Goal: Use online tool/utility: Utilize a website feature to perform a specific function

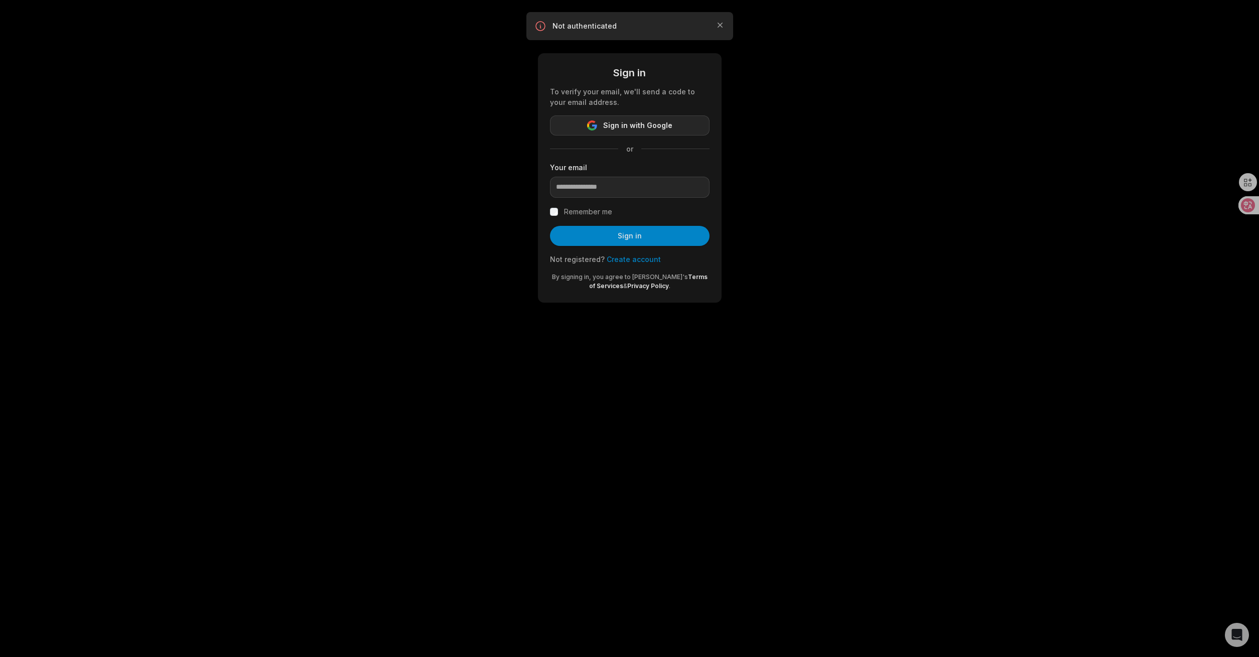
click at [646, 126] on span "Sign in with Google" at bounding box center [637, 125] width 69 height 12
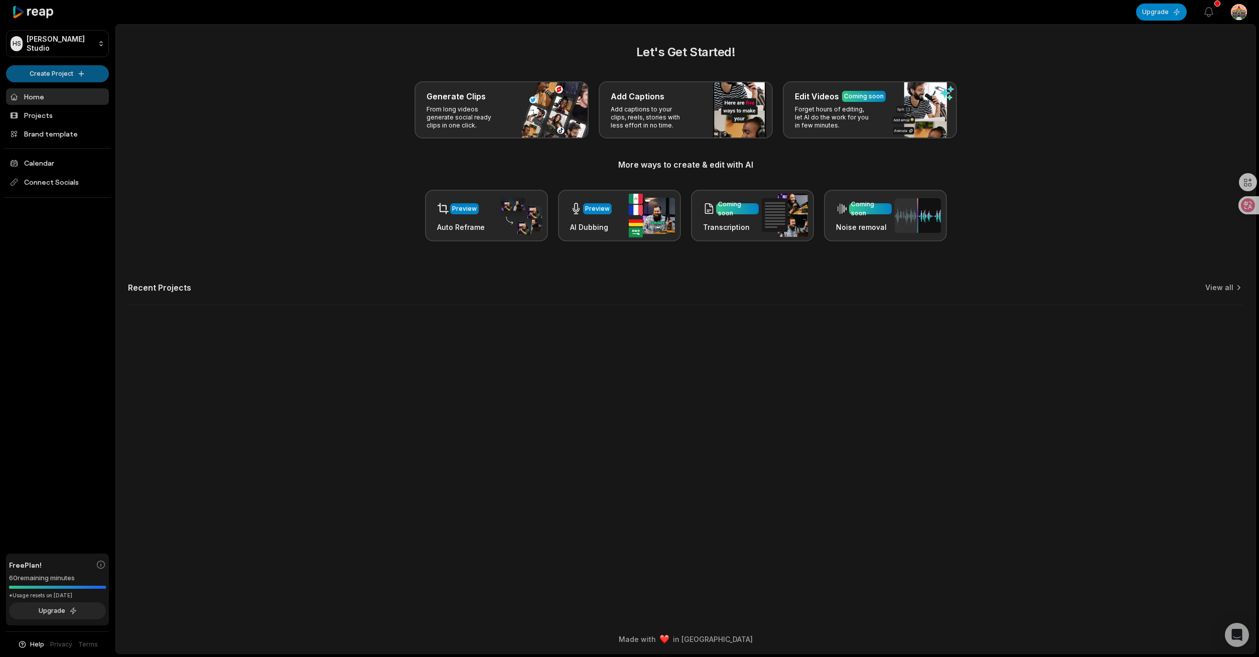
click at [90, 75] on html "HS Harrison's Studio Create Project Home Projects Brand template Calendar Conne…" at bounding box center [629, 328] width 1259 height 657
click at [90, 88] on link "Create Clips" at bounding box center [58, 94] width 98 height 17
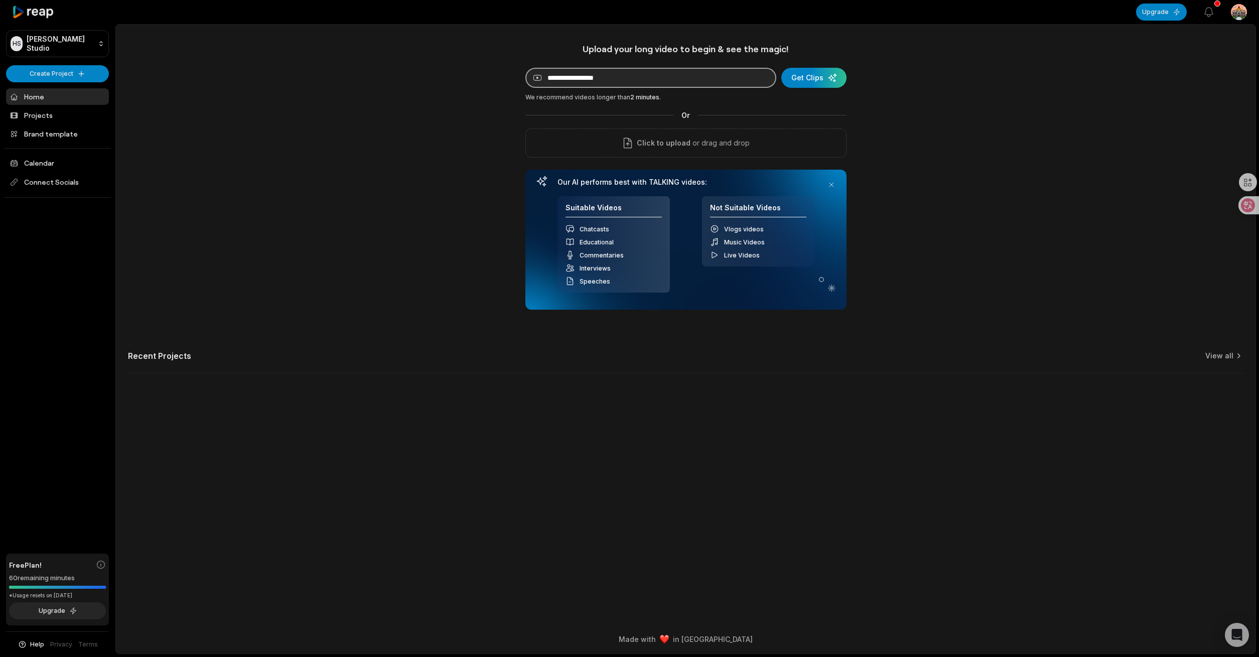
click at [559, 82] on input at bounding box center [650, 78] width 251 height 20
paste input "**********"
type input "**********"
click at [801, 80] on div "submit" at bounding box center [813, 78] width 65 height 20
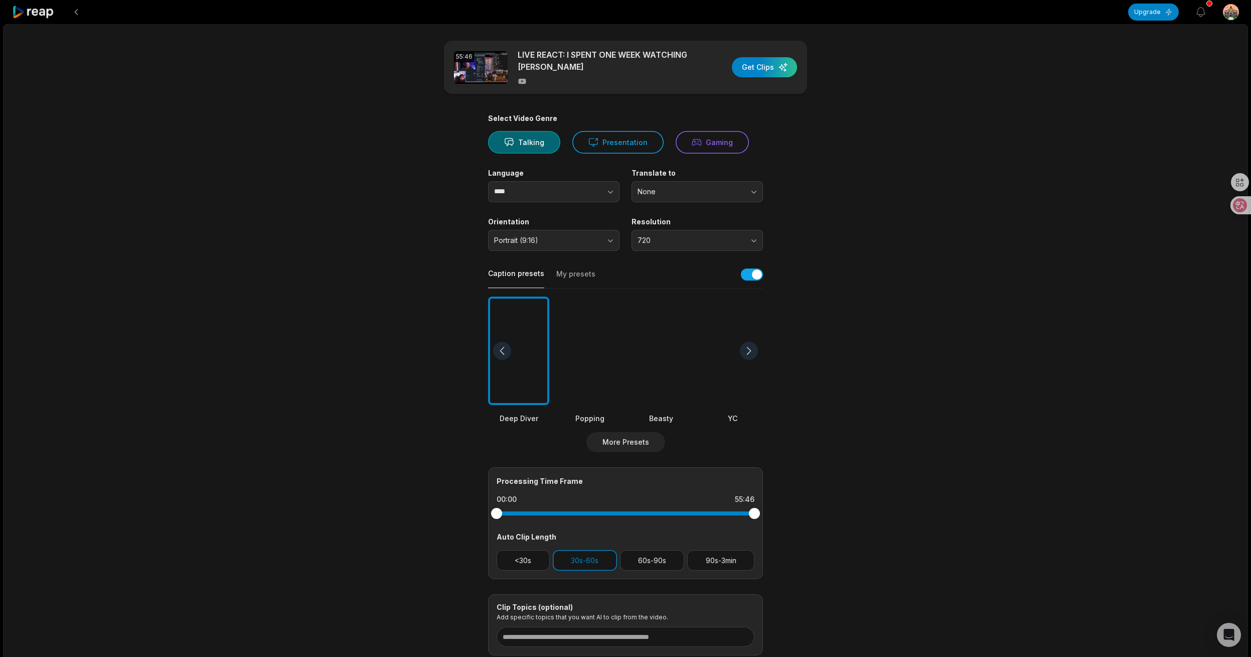
click at [749, 342] on div at bounding box center [749, 351] width 18 height 18
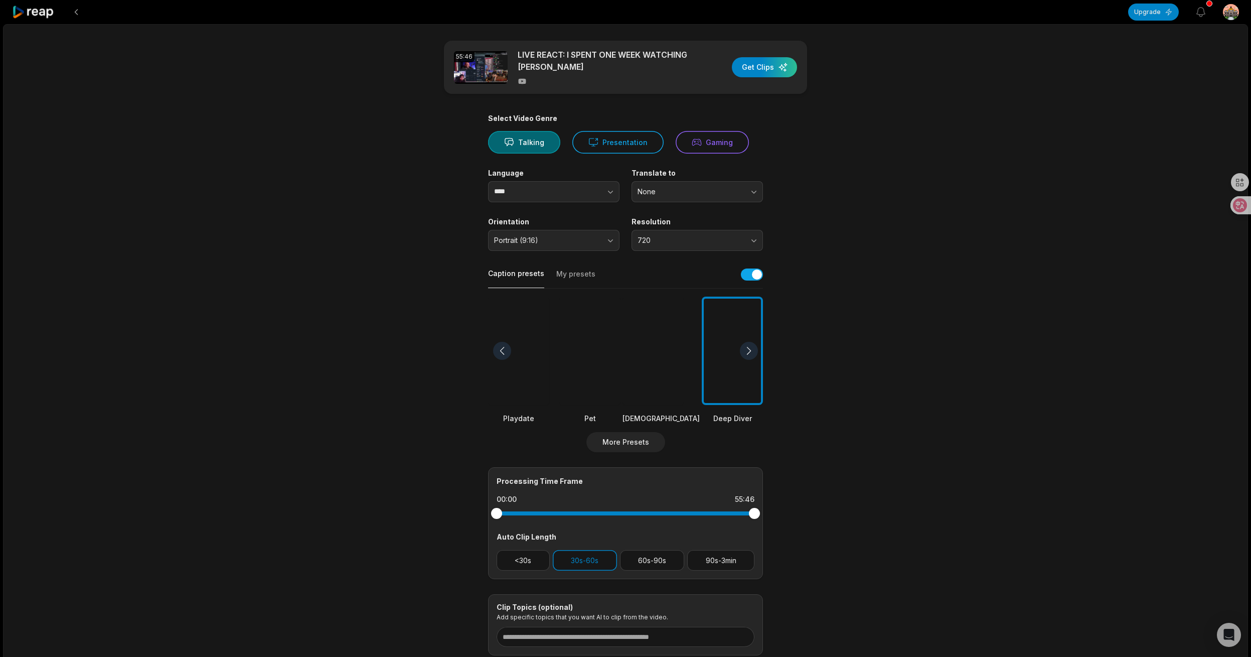
click at [749, 342] on div at bounding box center [749, 351] width 18 height 18
click at [747, 341] on div at bounding box center [732, 350] width 61 height 109
click at [583, 336] on div at bounding box center [589, 350] width 77 height 109
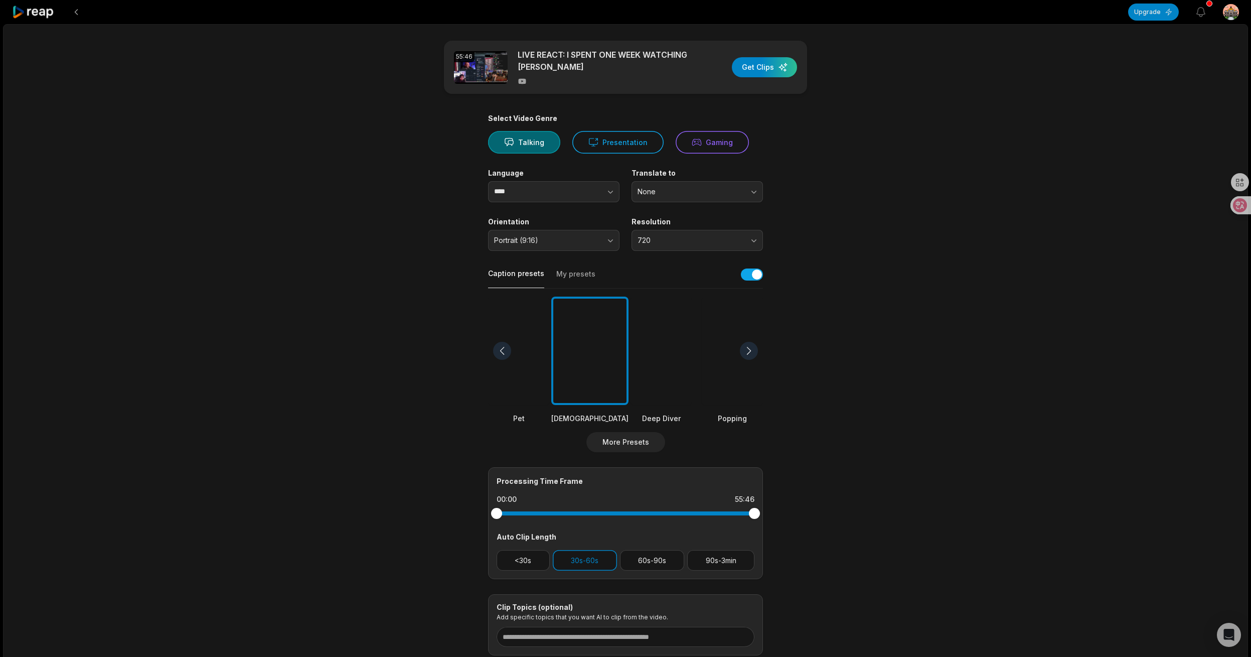
click at [504, 347] on div at bounding box center [502, 351] width 18 height 18
click at [503, 348] on div at bounding box center [502, 351] width 18 height 18
click at [568, 346] on div at bounding box center [589, 350] width 61 height 109
click at [761, 70] on div "button" at bounding box center [764, 67] width 65 height 20
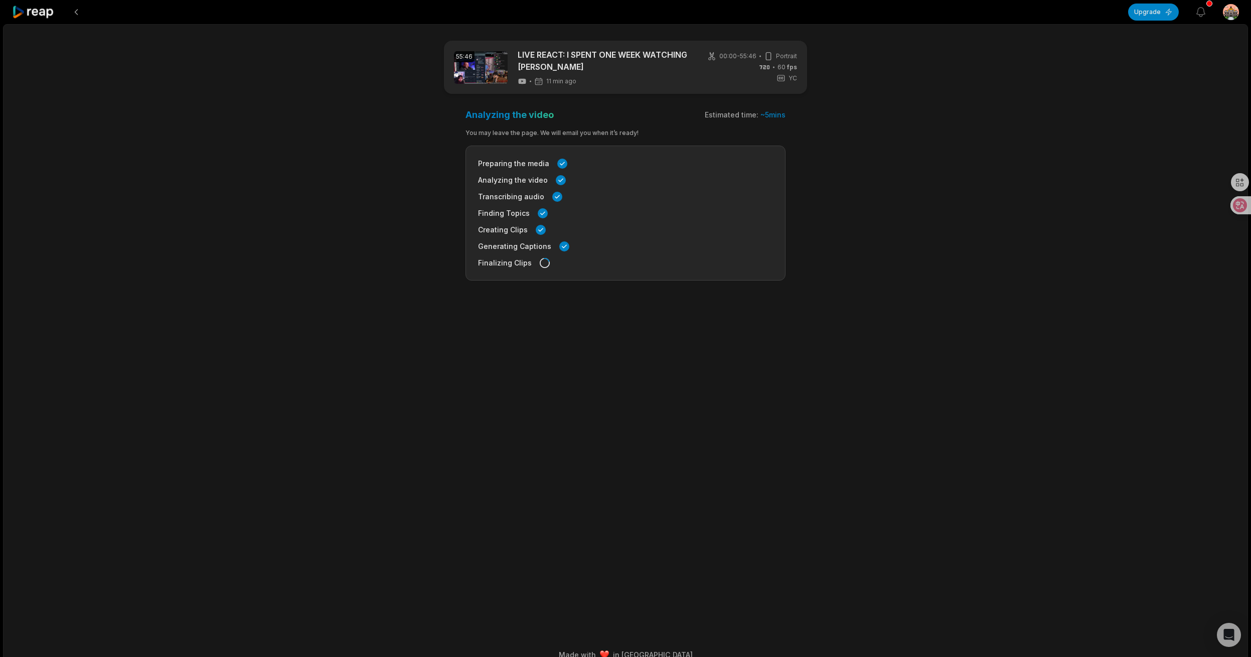
click at [763, 565] on main "55:46 LIVE REACT: I SPENT ONE WEEK WATCHING [PERSON_NAME] 11 min ago 00:00 - 55…" at bounding box center [626, 319] width 486 height 556
click at [1193, 11] on button "View notifications" at bounding box center [1201, 12] width 22 height 22
click at [1200, 13] on icon "button" at bounding box center [1201, 12] width 12 height 12
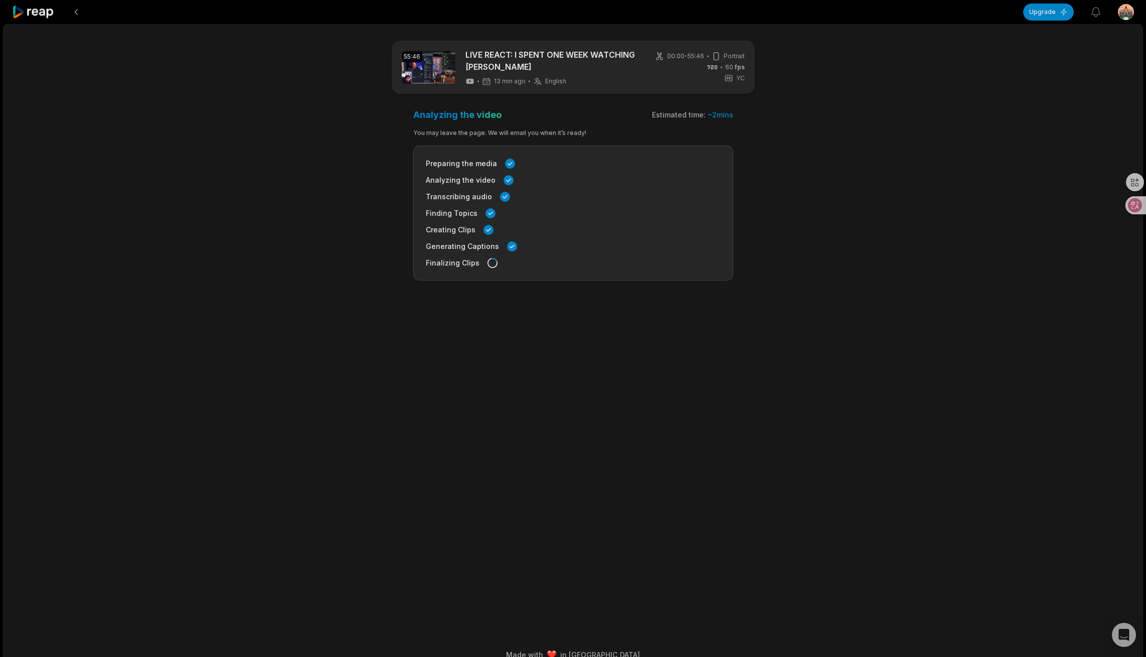
drag, startPoint x: 364, startPoint y: 299, endPoint x: 442, endPoint y: 280, distance: 80.2
click at [364, 299] on main "55:46 LIVE REACT: I SPENT ONE WEEK WATCHING [PERSON_NAME] 13 min ago English en…" at bounding box center [574, 319] width 486 height 556
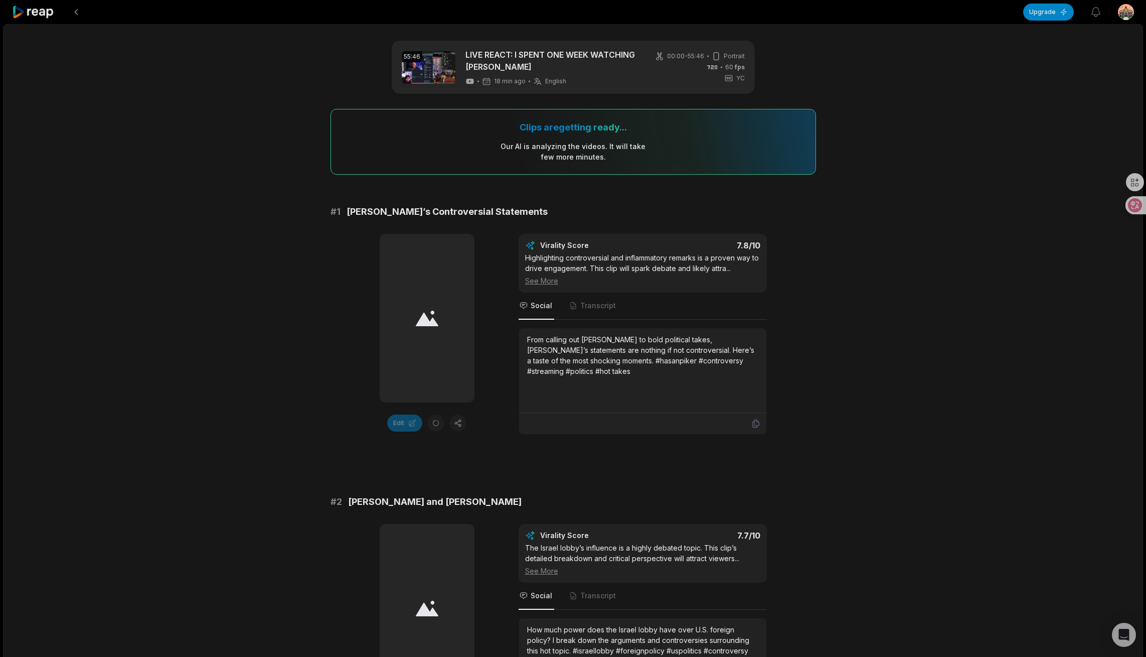
click at [417, 319] on icon at bounding box center [427, 318] width 23 height 17
click at [429, 359] on div at bounding box center [427, 318] width 95 height 169
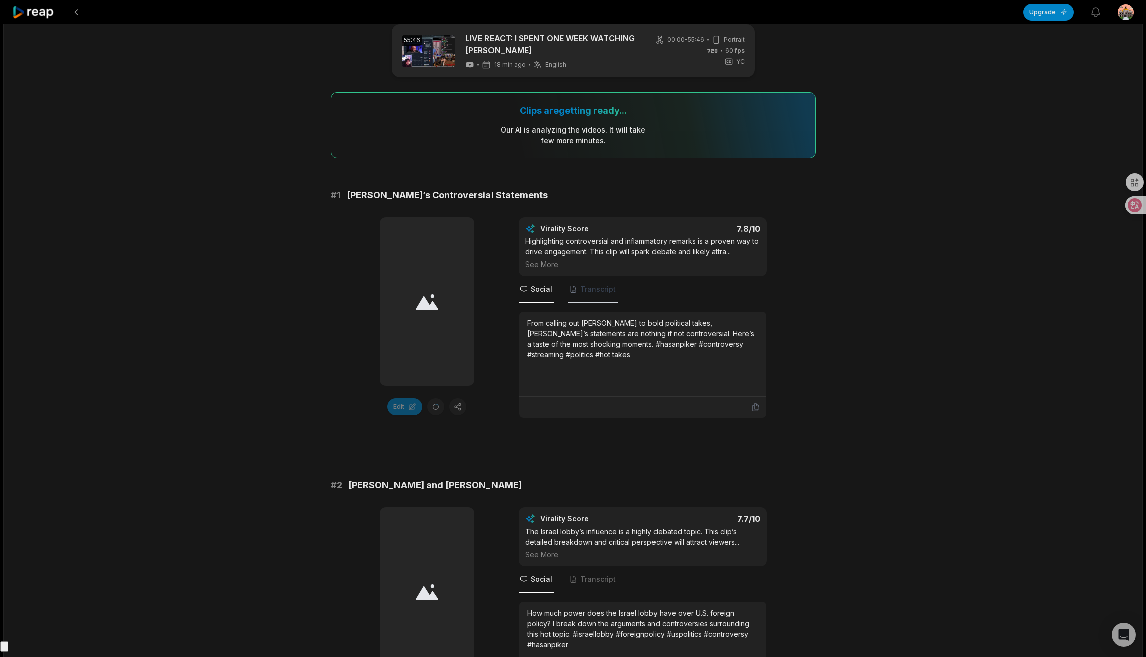
click at [580, 285] on span "Transcript" at bounding box center [598, 289] width 36 height 10
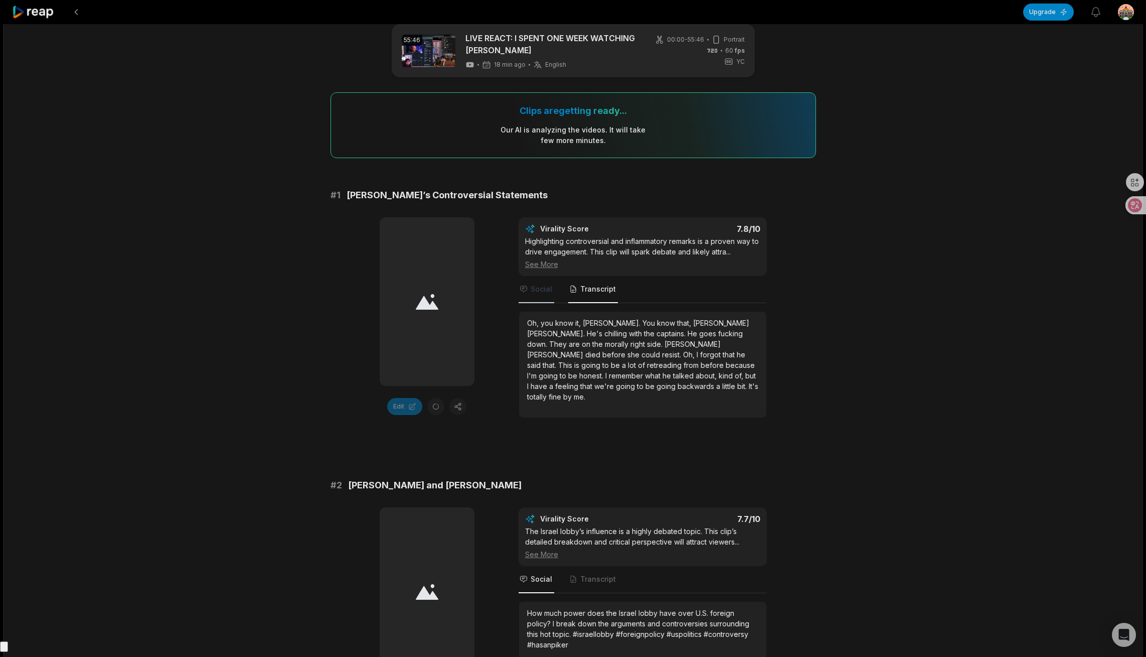
click at [541, 289] on span "Social" at bounding box center [542, 289] width 22 height 10
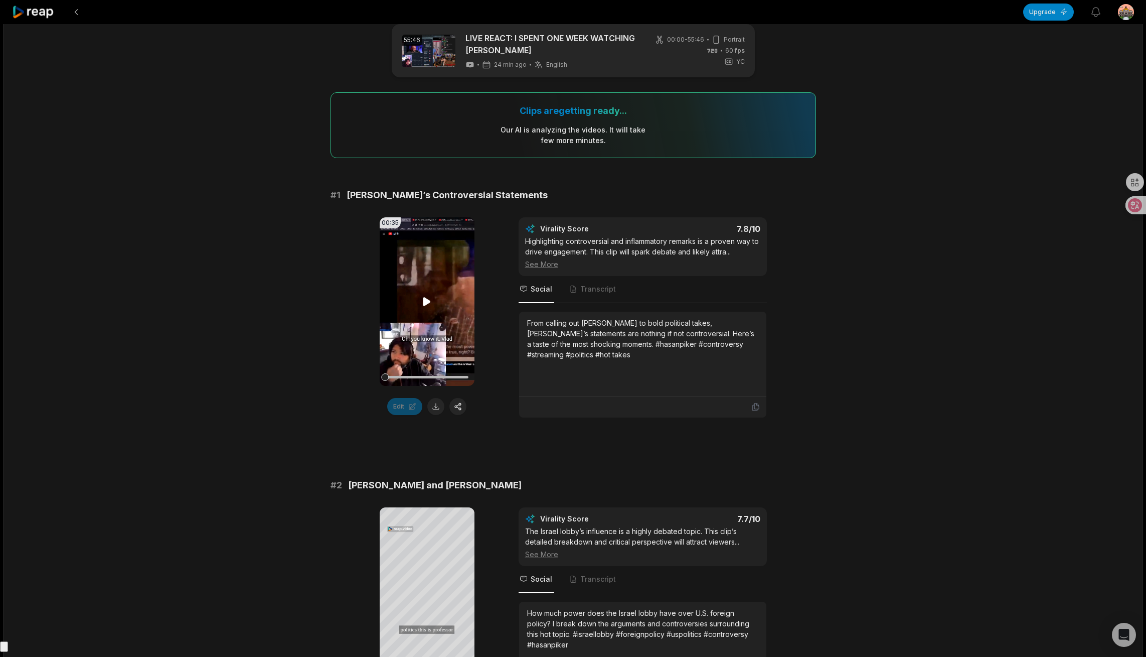
click at [420, 298] on video "Your browser does not support mp4 format." at bounding box center [427, 301] width 95 height 169
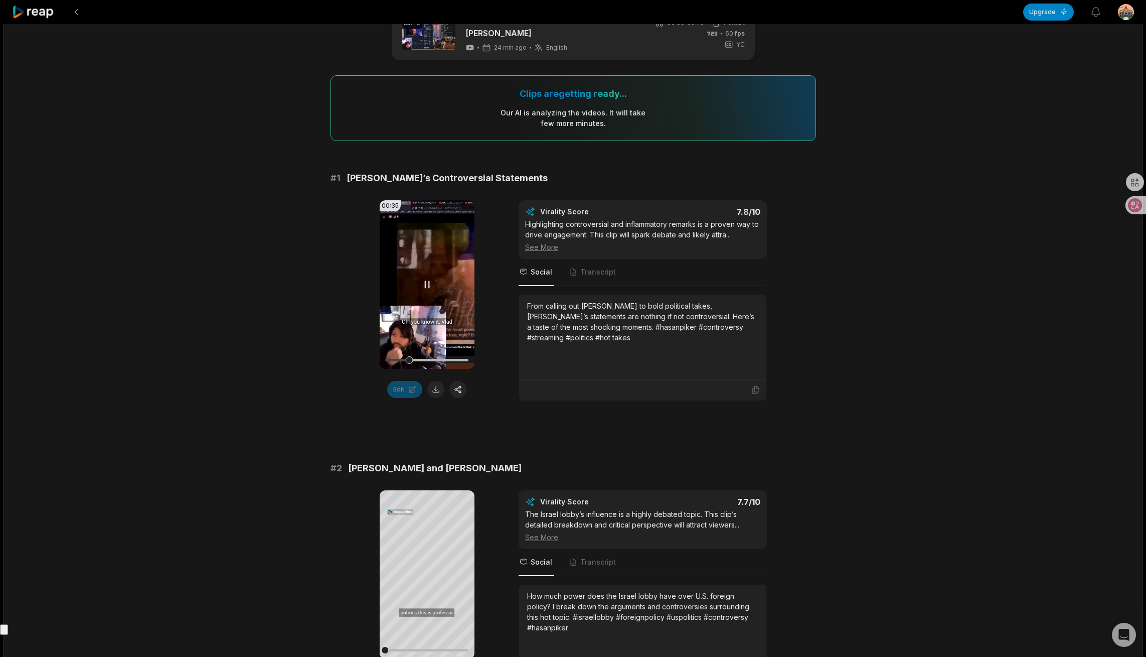
click at [426, 357] on div at bounding box center [426, 360] width 83 height 18
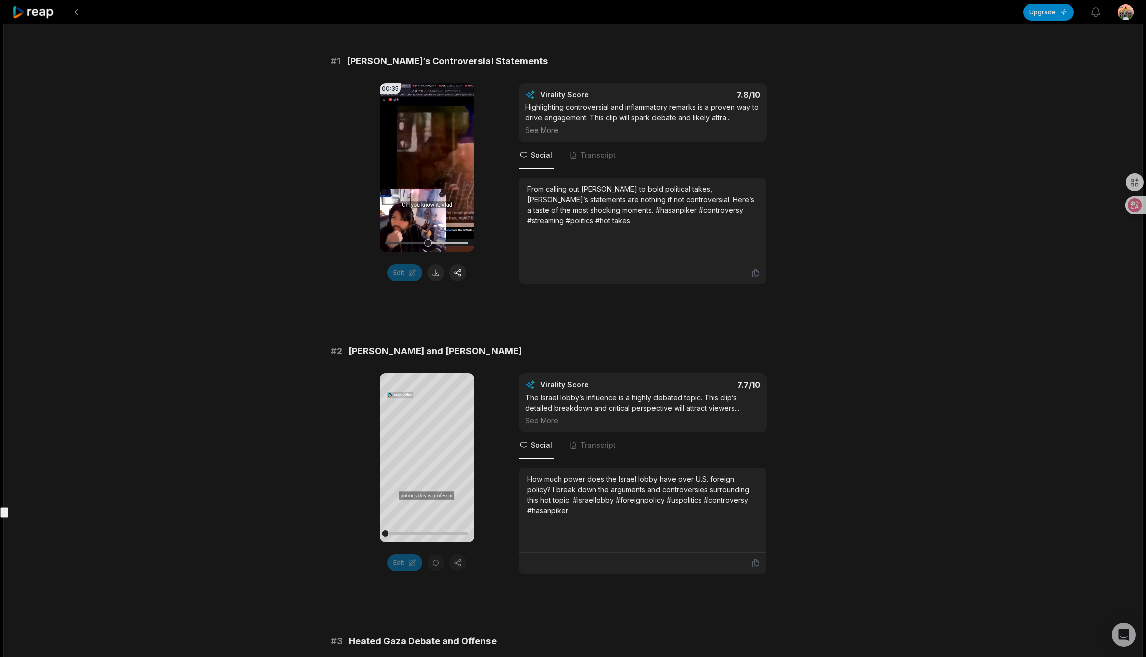
scroll to position [217, 0]
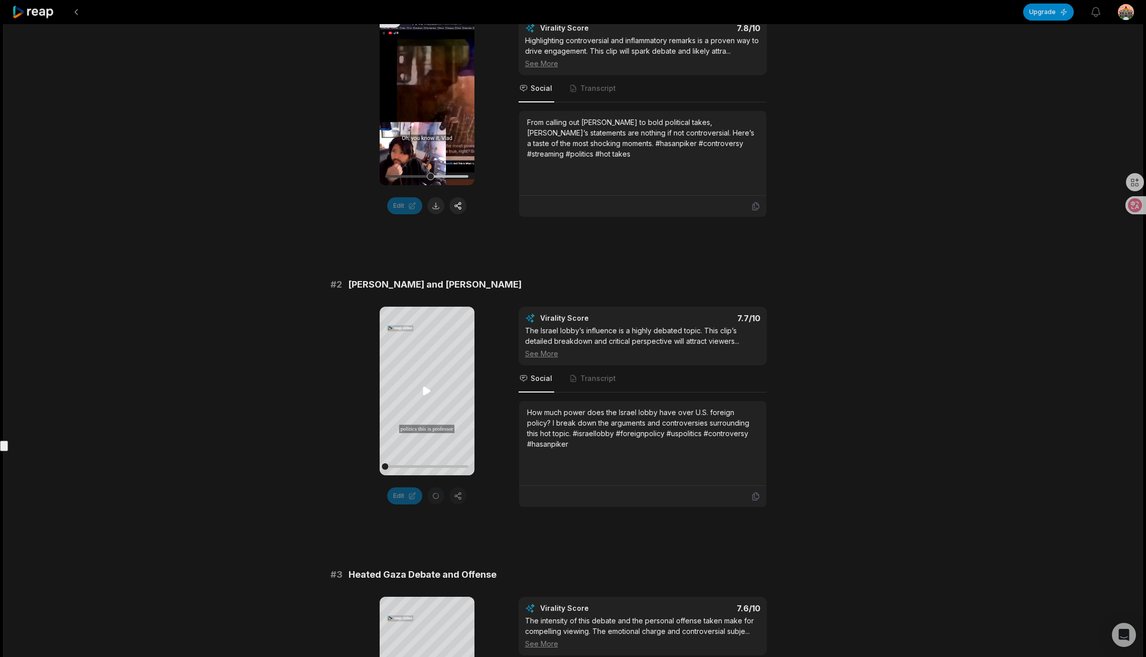
click at [423, 394] on icon at bounding box center [427, 391] width 8 height 9
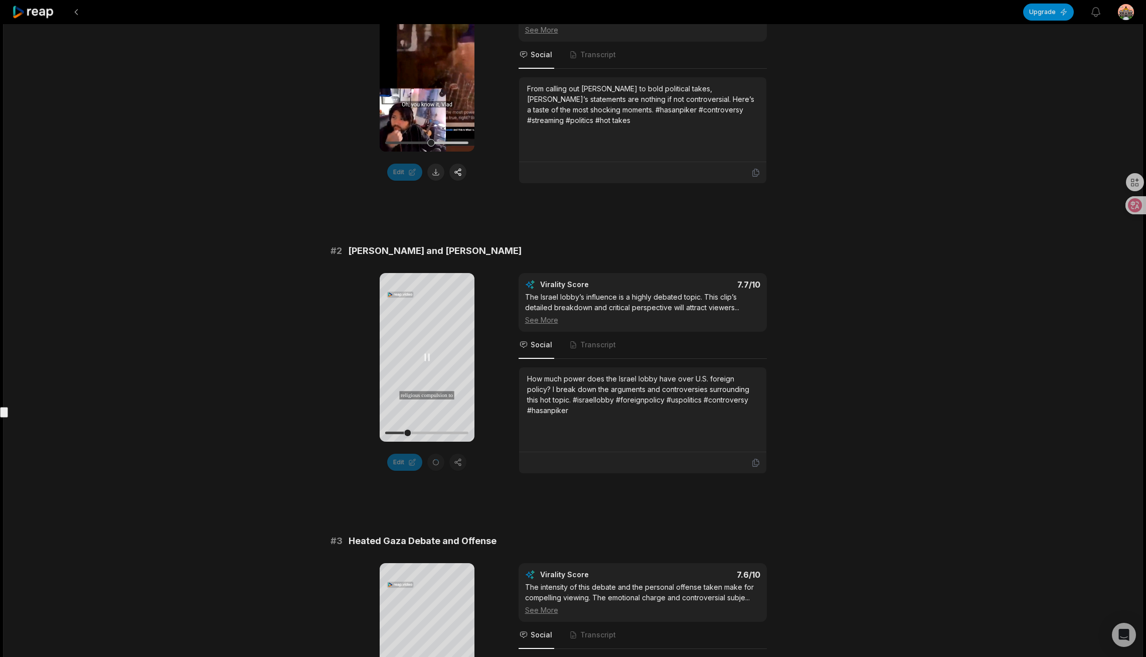
click at [426, 428] on div at bounding box center [426, 433] width 83 height 18
click at [435, 430] on div at bounding box center [426, 433] width 83 height 18
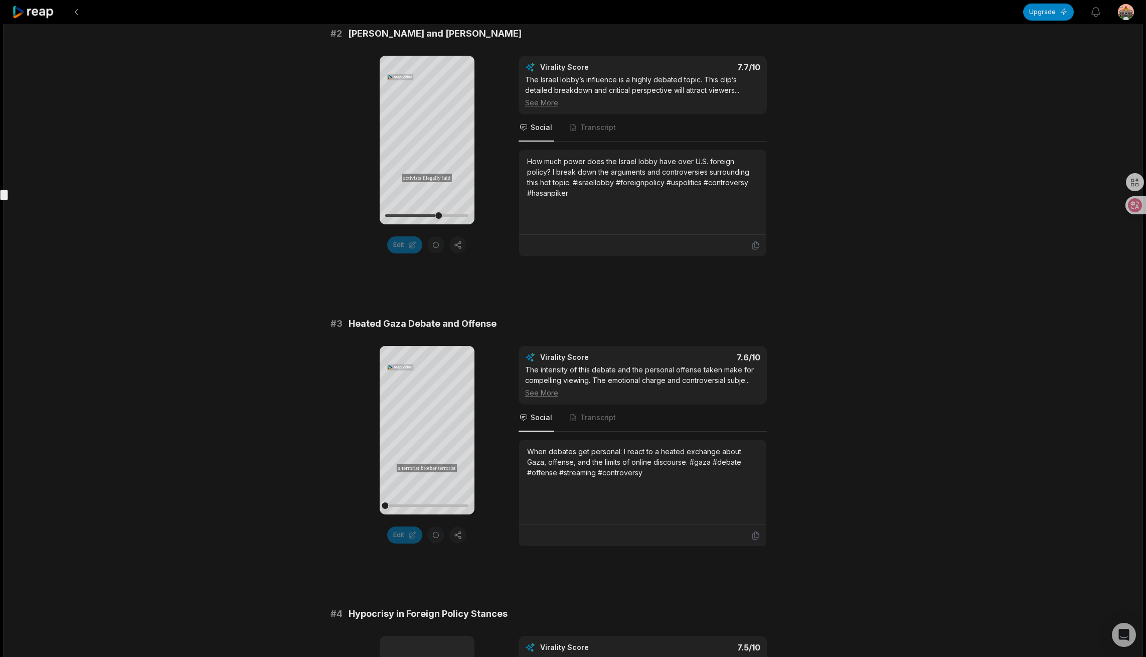
scroll to position [518, 0]
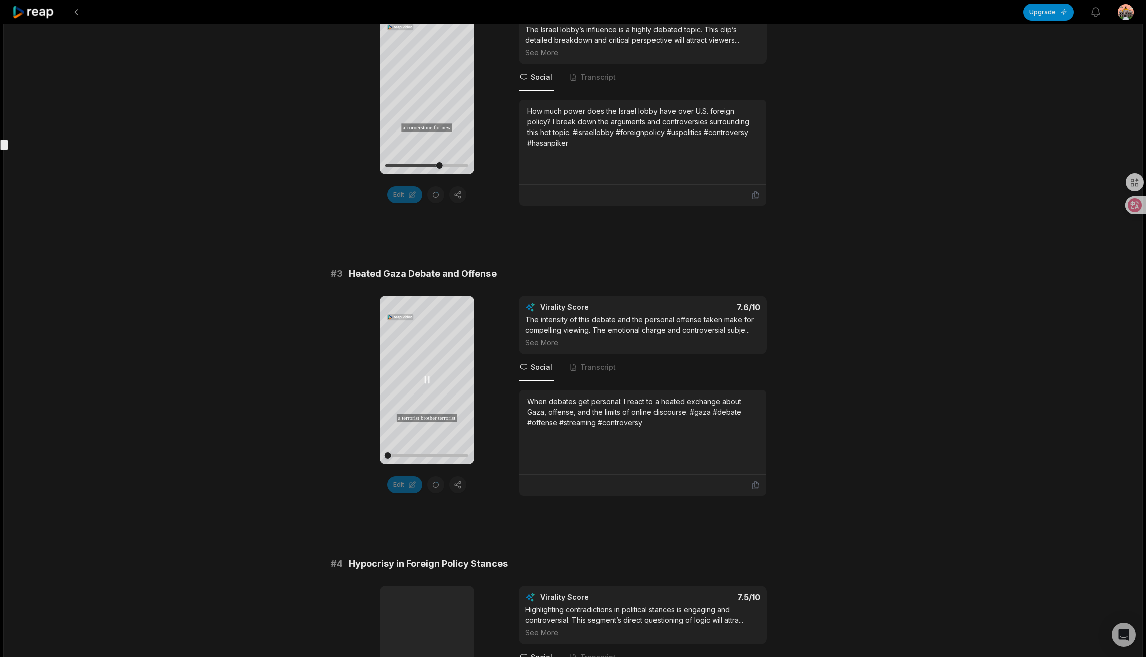
click at [413, 451] on div at bounding box center [426, 455] width 83 height 18
click at [427, 451] on div at bounding box center [426, 455] width 83 height 18
drag, startPoint x: 424, startPoint y: 451, endPoint x: 419, endPoint y: 452, distance: 5.5
click at [423, 452] on div at bounding box center [426, 455] width 83 height 18
click at [414, 453] on div at bounding box center [426, 455] width 83 height 18
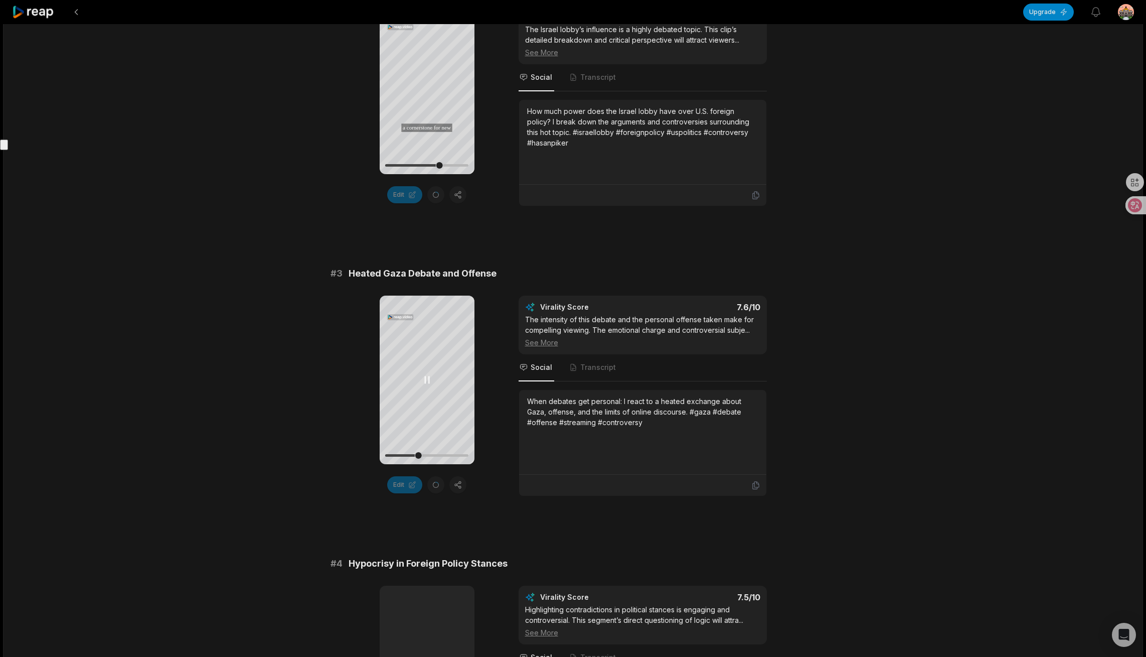
drag, startPoint x: 404, startPoint y: 448, endPoint x: 392, endPoint y: 451, distance: 12.8
click at [392, 451] on div at bounding box center [426, 455] width 83 height 18
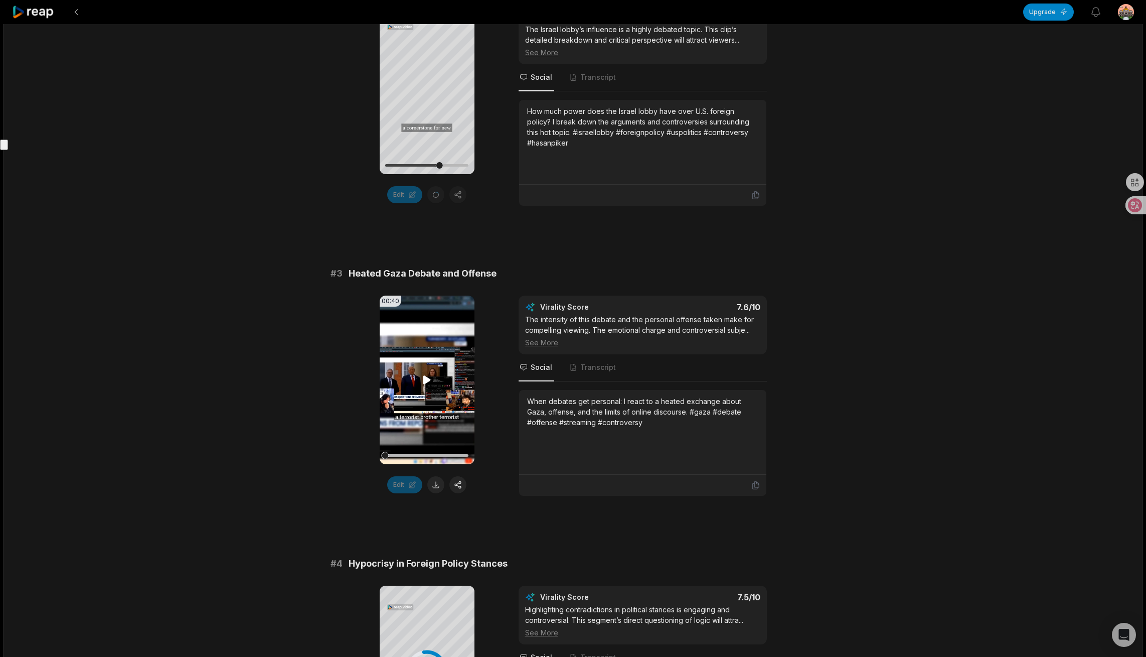
click at [449, 417] on video "Your browser does not support mp4 format." at bounding box center [427, 379] width 95 height 169
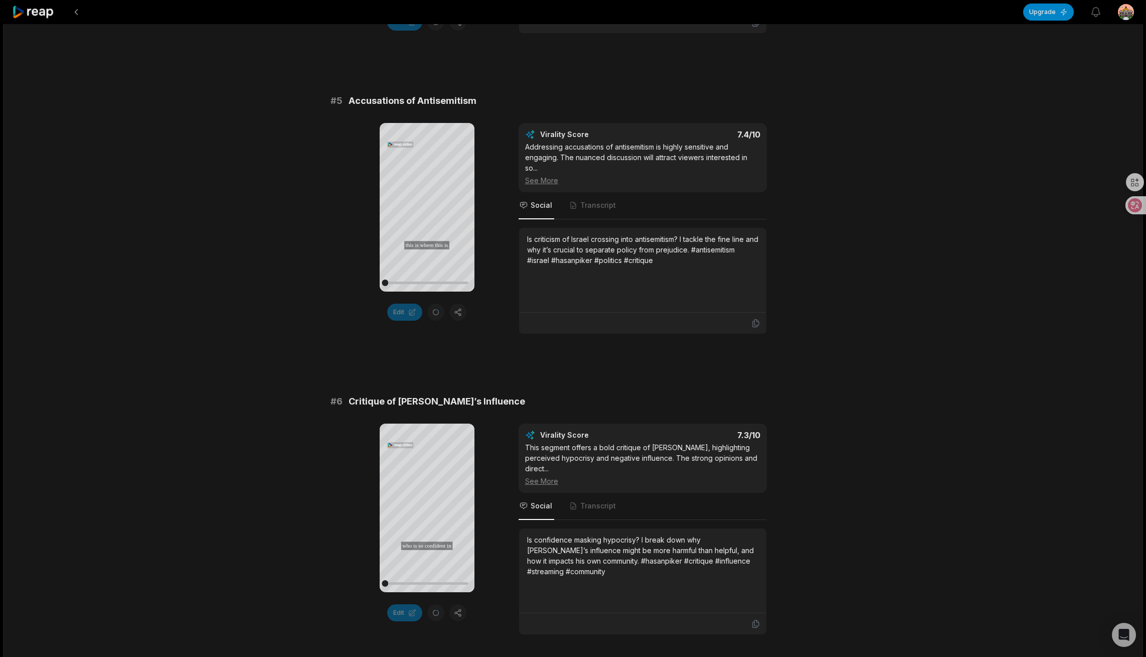
scroll to position [1338, 0]
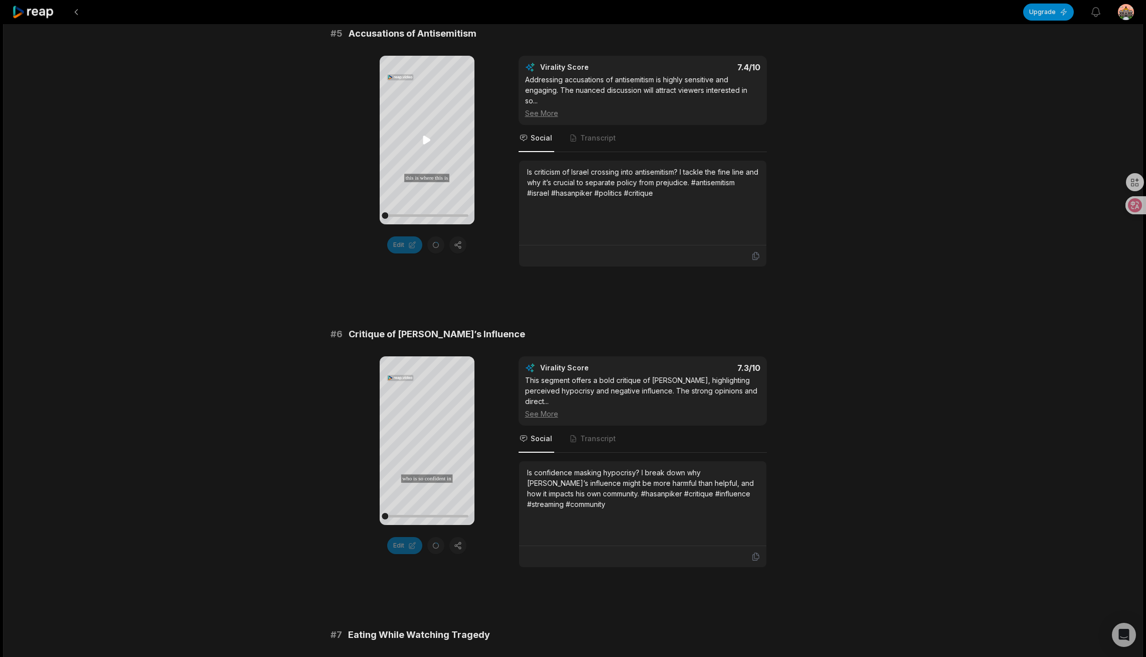
click at [432, 135] on icon at bounding box center [427, 140] width 12 height 12
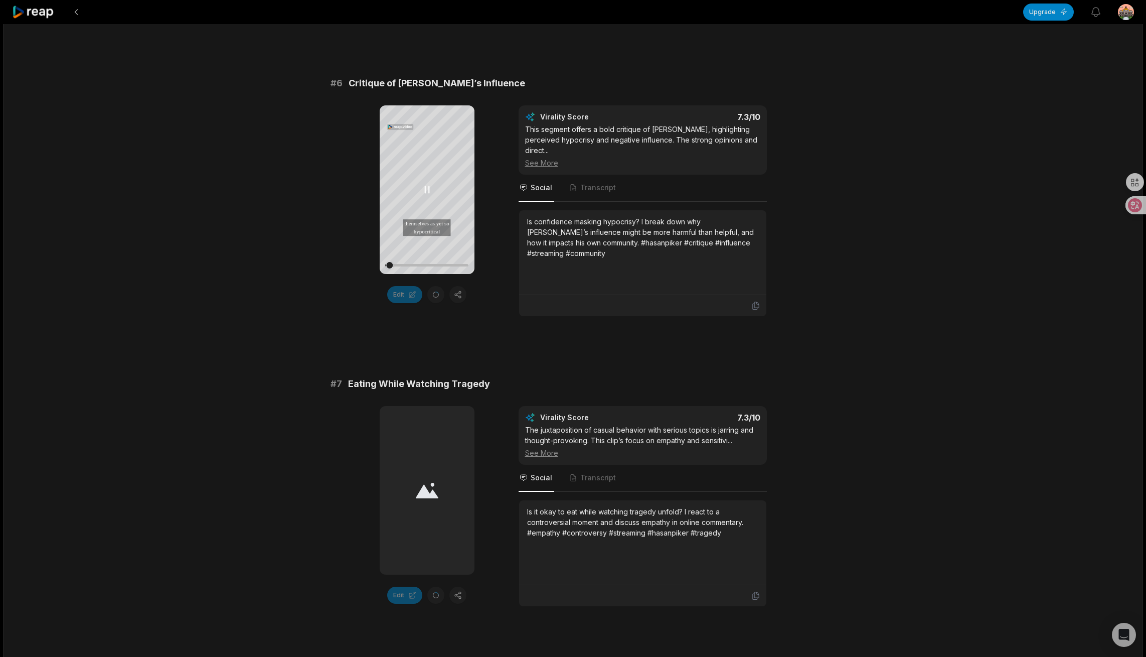
scroll to position [1572, 0]
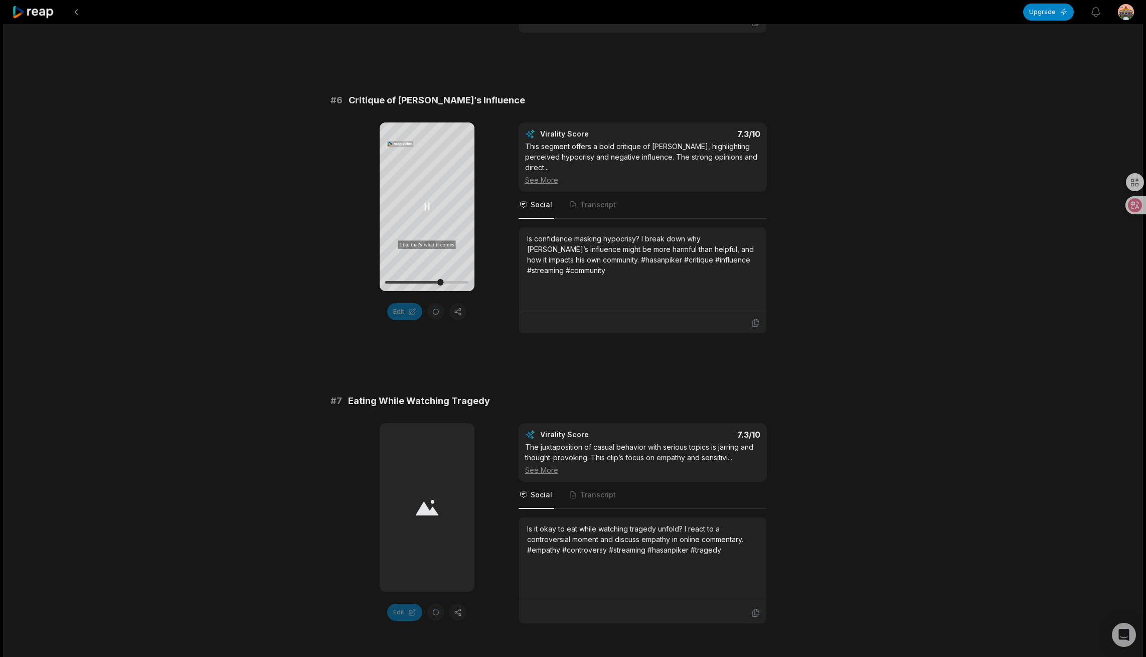
click at [424, 207] on icon at bounding box center [427, 207] width 12 height 12
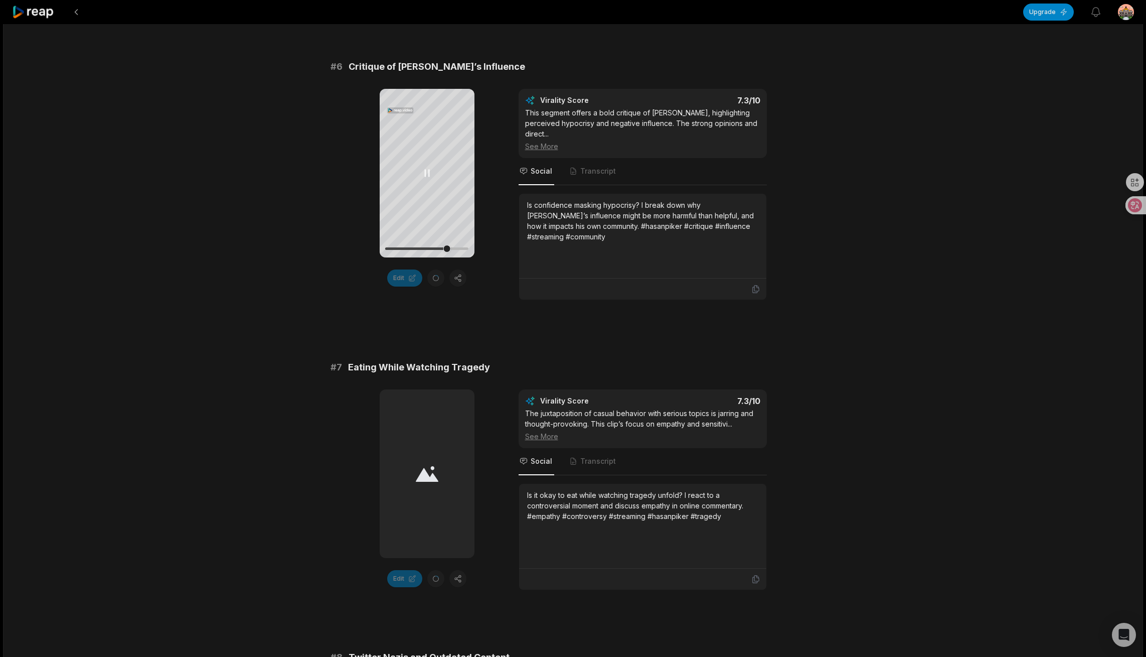
scroll to position [1622, 0]
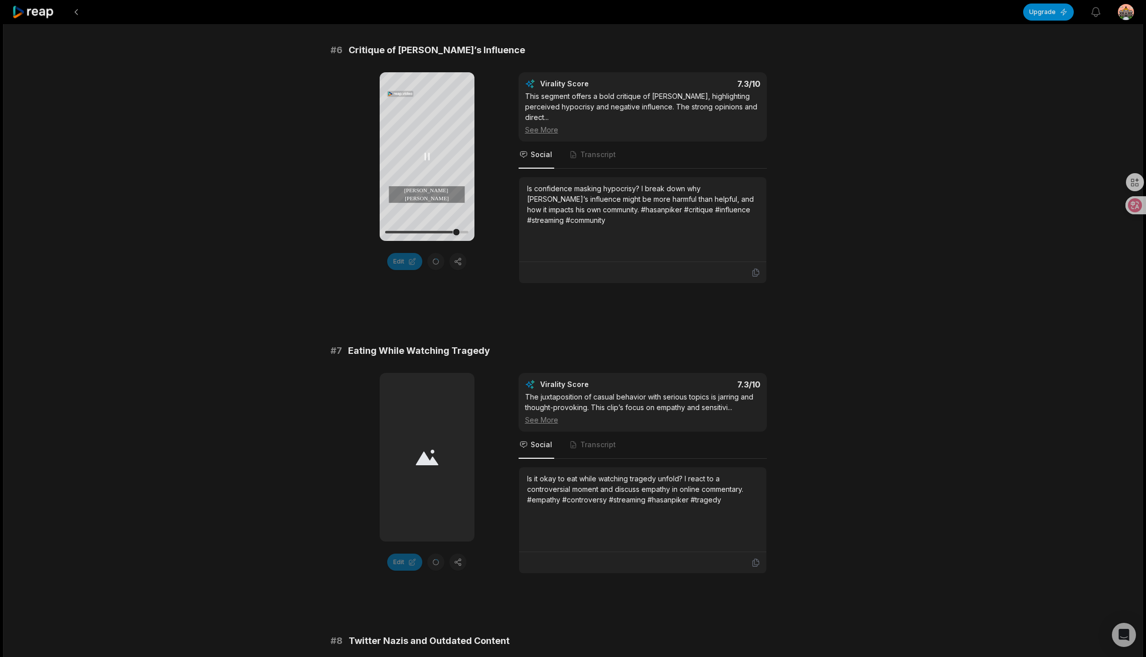
click at [431, 153] on icon at bounding box center [427, 156] width 12 height 12
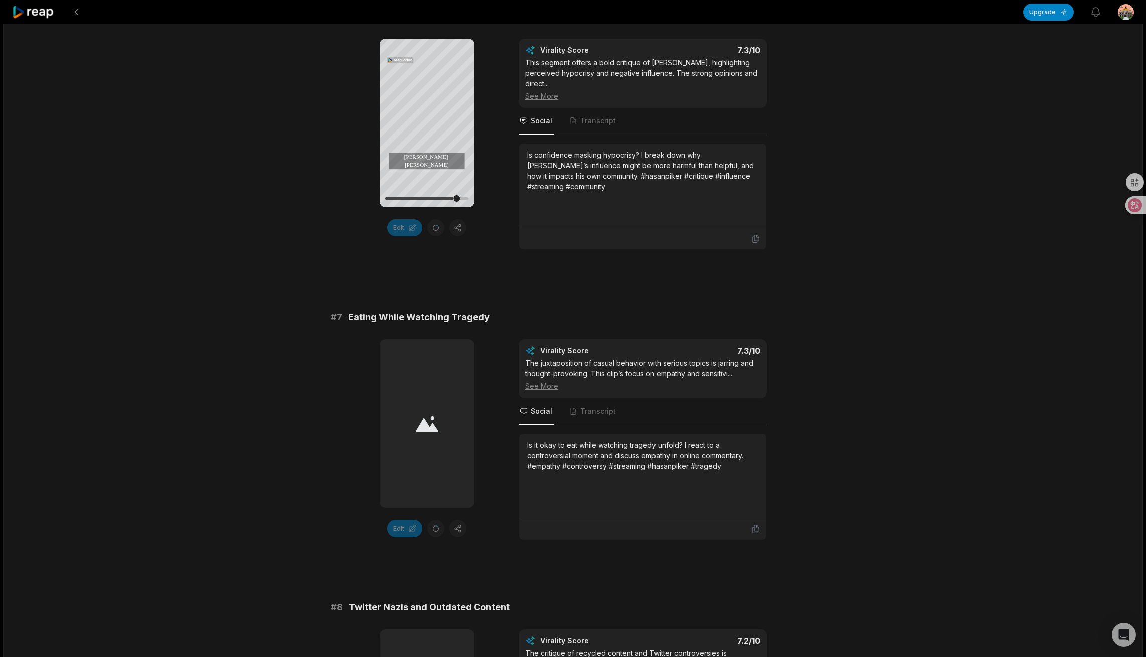
scroll to position [1605, 0]
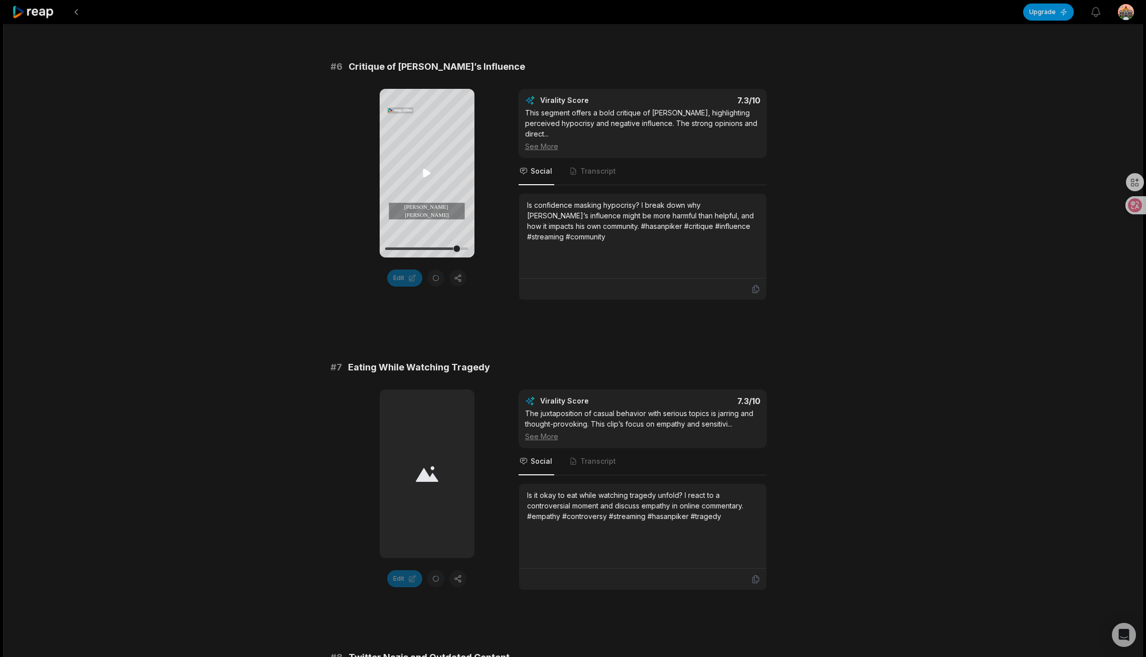
click at [422, 173] on icon at bounding box center [427, 173] width 12 height 12
click at [431, 171] on icon at bounding box center [427, 173] width 12 height 12
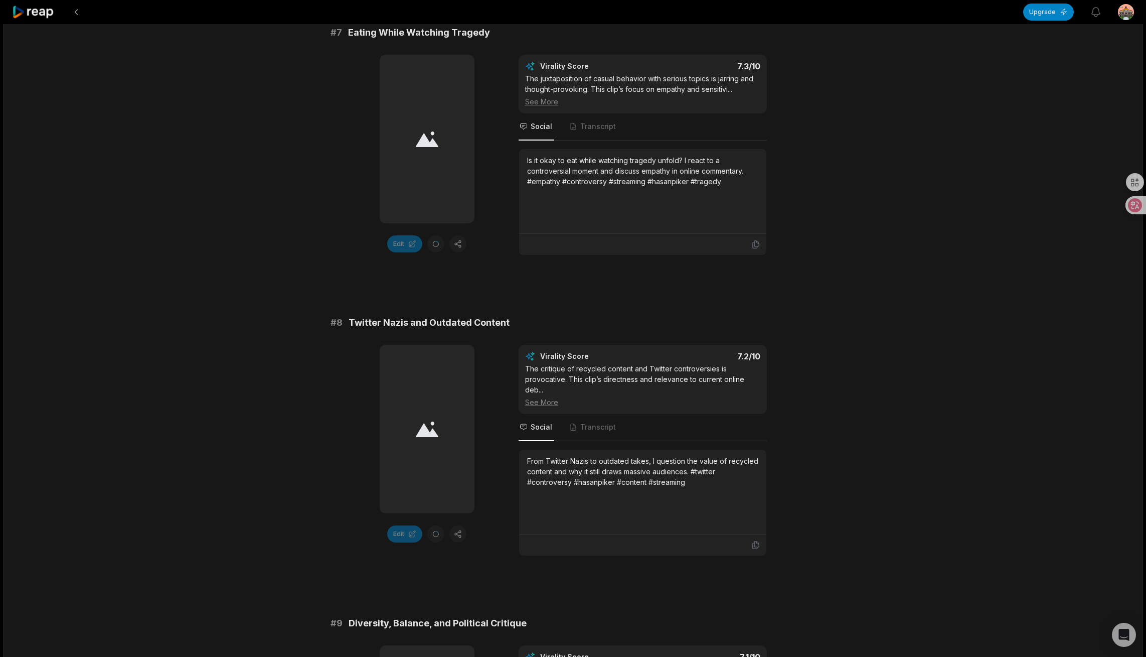
drag, startPoint x: 462, startPoint y: 243, endPoint x: 592, endPoint y: 283, distance: 136.6
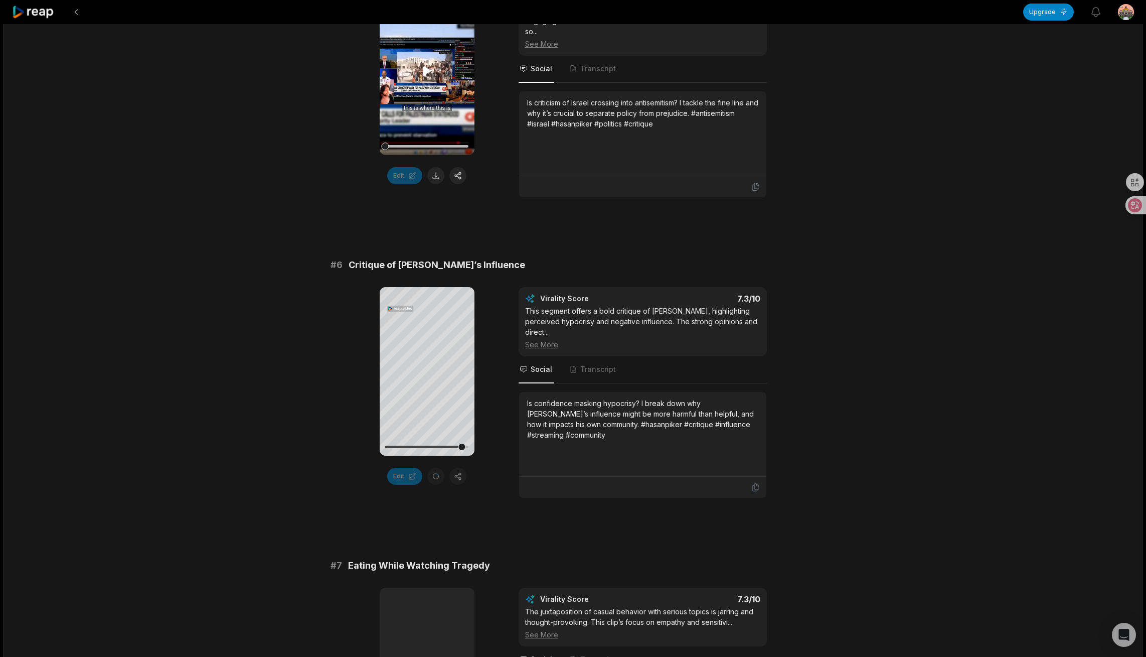
scroll to position [1390, 0]
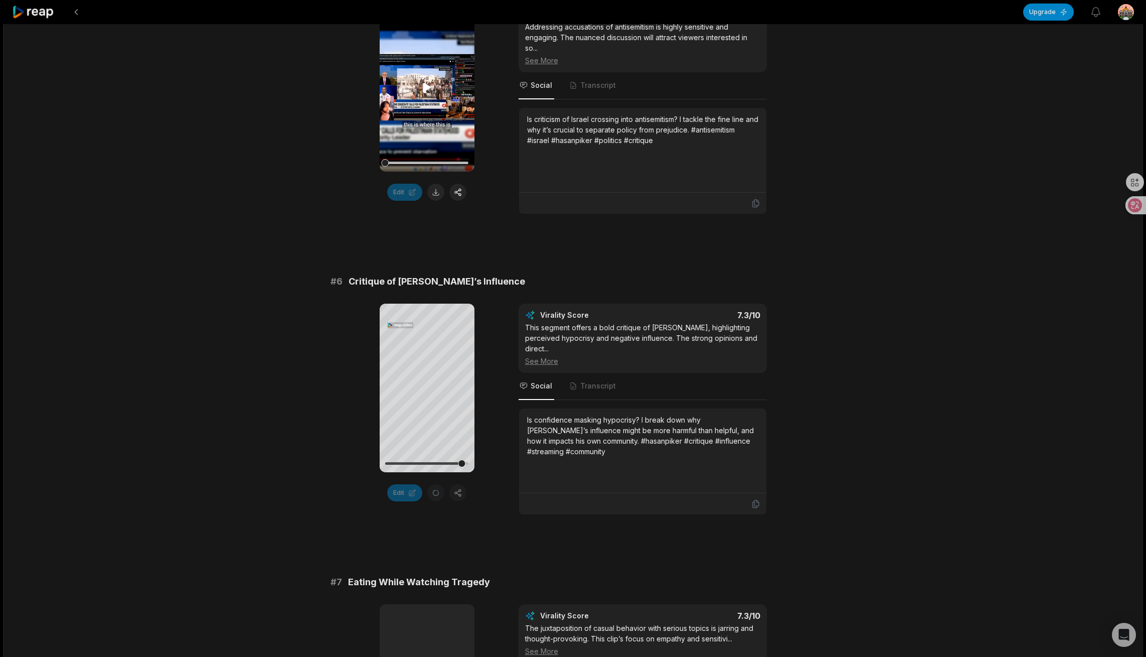
click at [443, 87] on video "Your browser does not support mp4 format." at bounding box center [427, 87] width 95 height 169
click at [426, 159] on div at bounding box center [426, 163] width 83 height 18
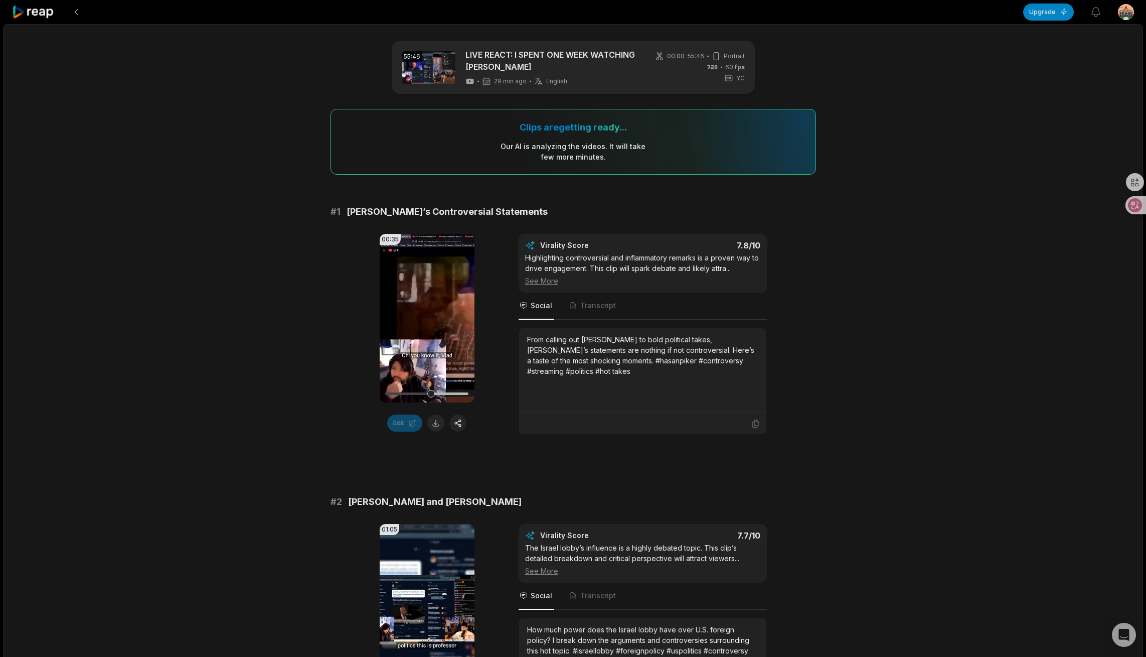
scroll to position [50, 0]
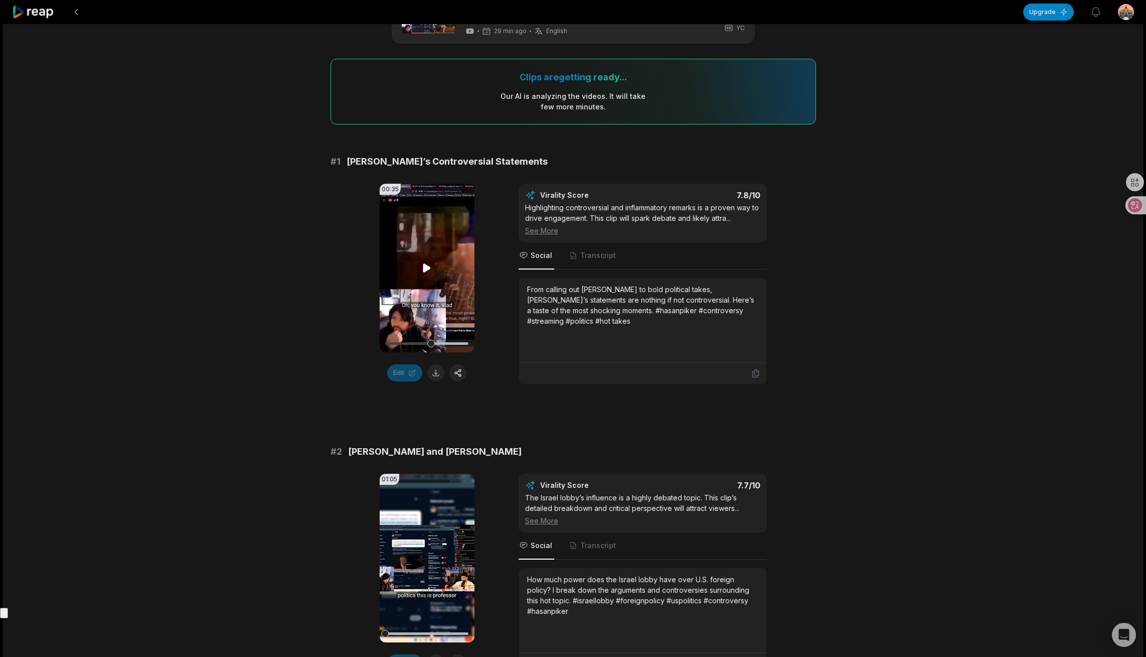
click at [420, 244] on video "Your browser does not support mp4 format." at bounding box center [427, 268] width 95 height 169
click at [427, 269] on icon at bounding box center [427, 268] width 12 height 12
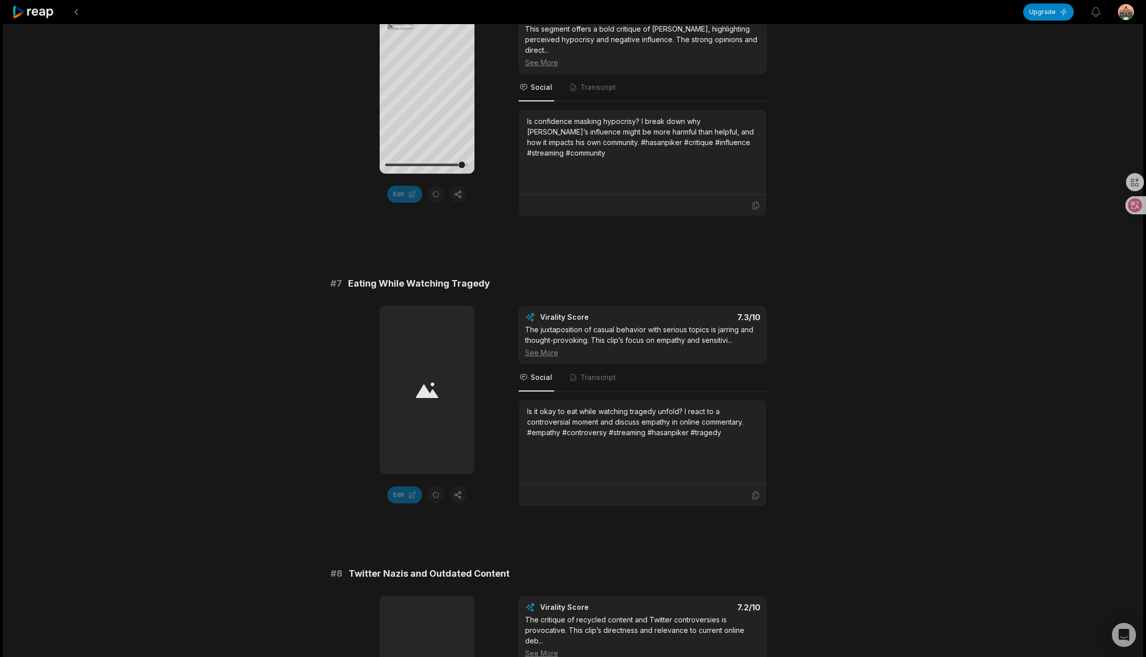
scroll to position [1622, 0]
